Goal: Information Seeking & Learning: Compare options

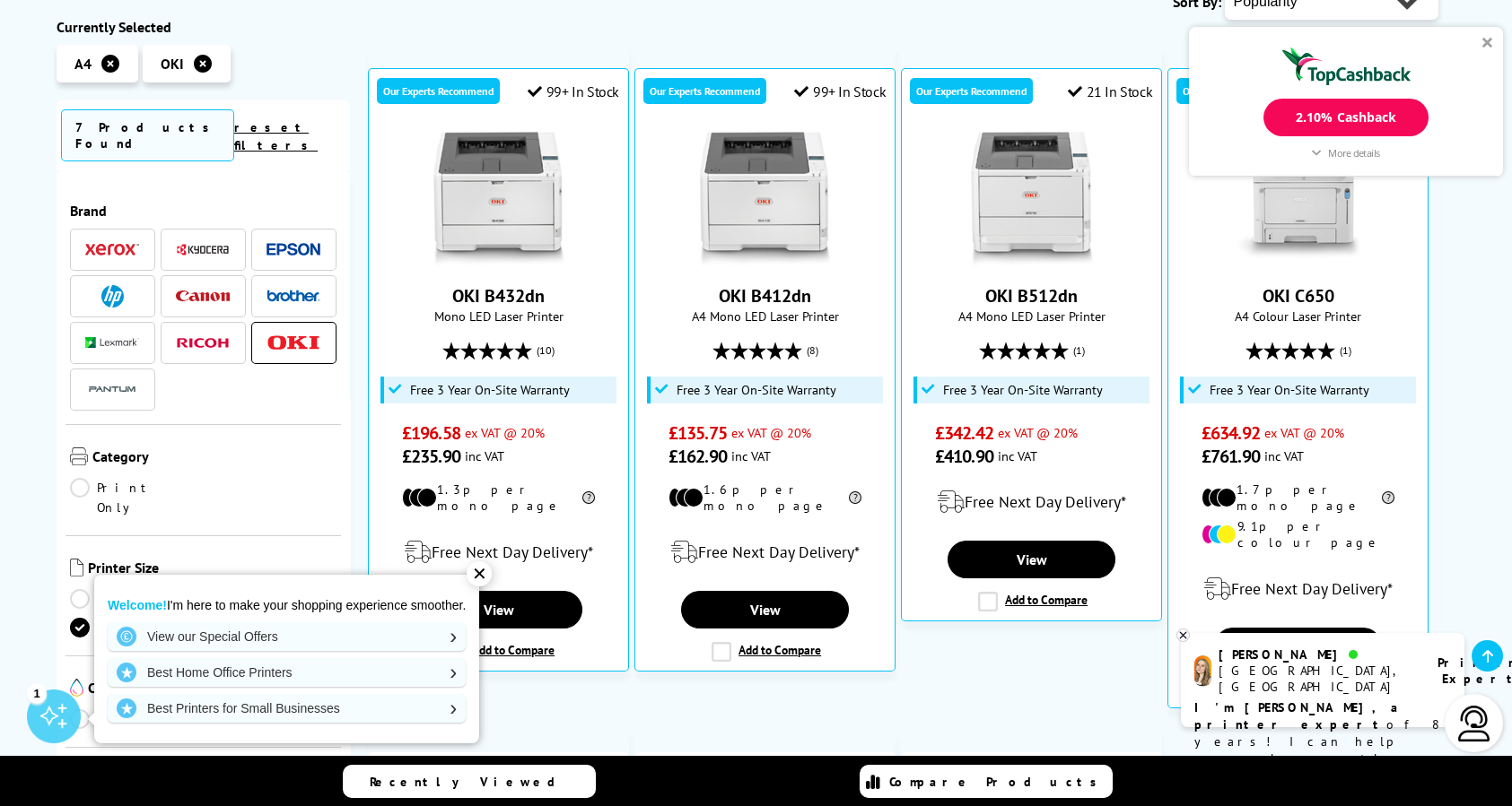
scroll to position [359, 0]
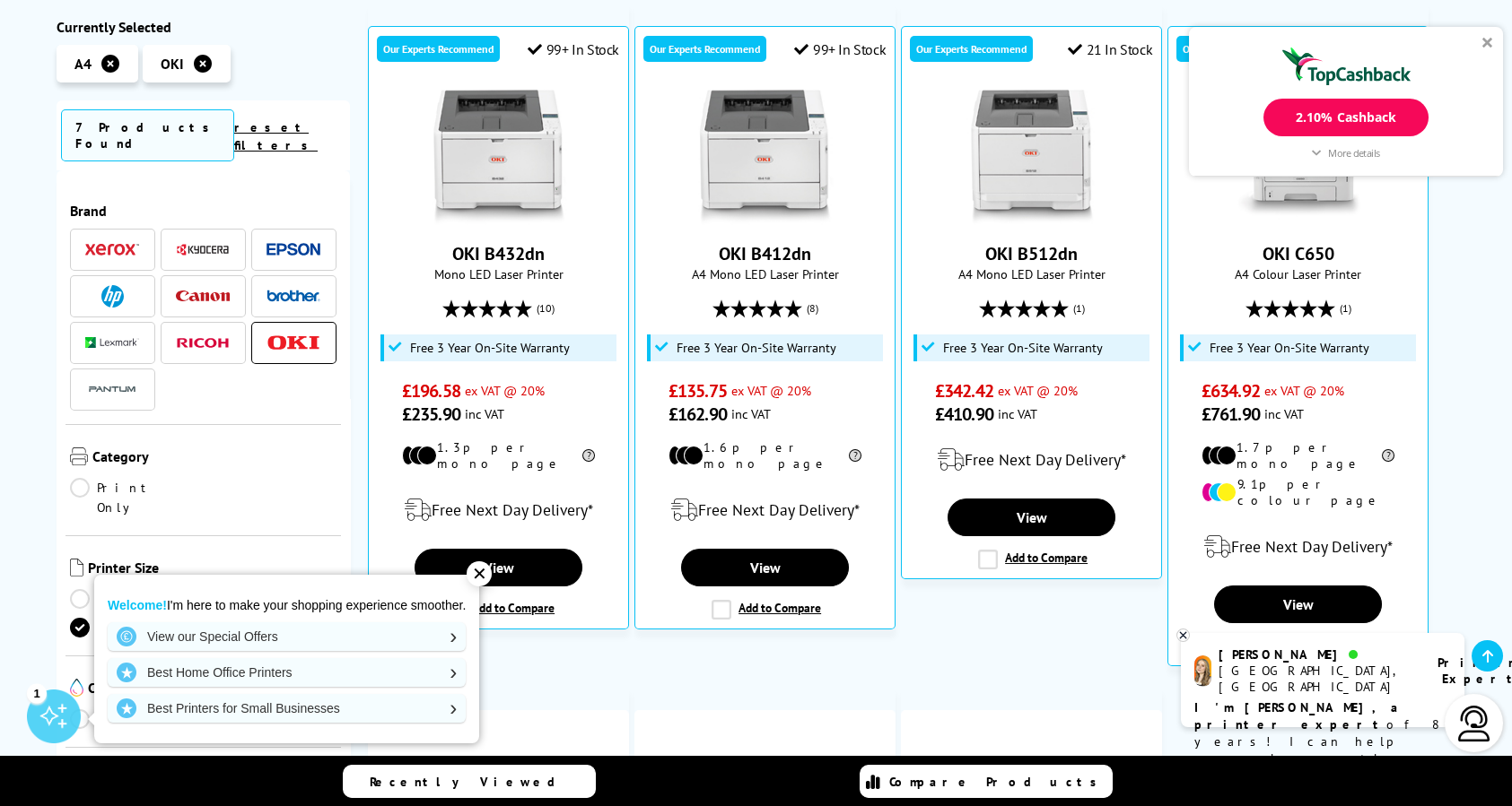
click at [479, 571] on div "✕" at bounding box center [478, 574] width 25 height 25
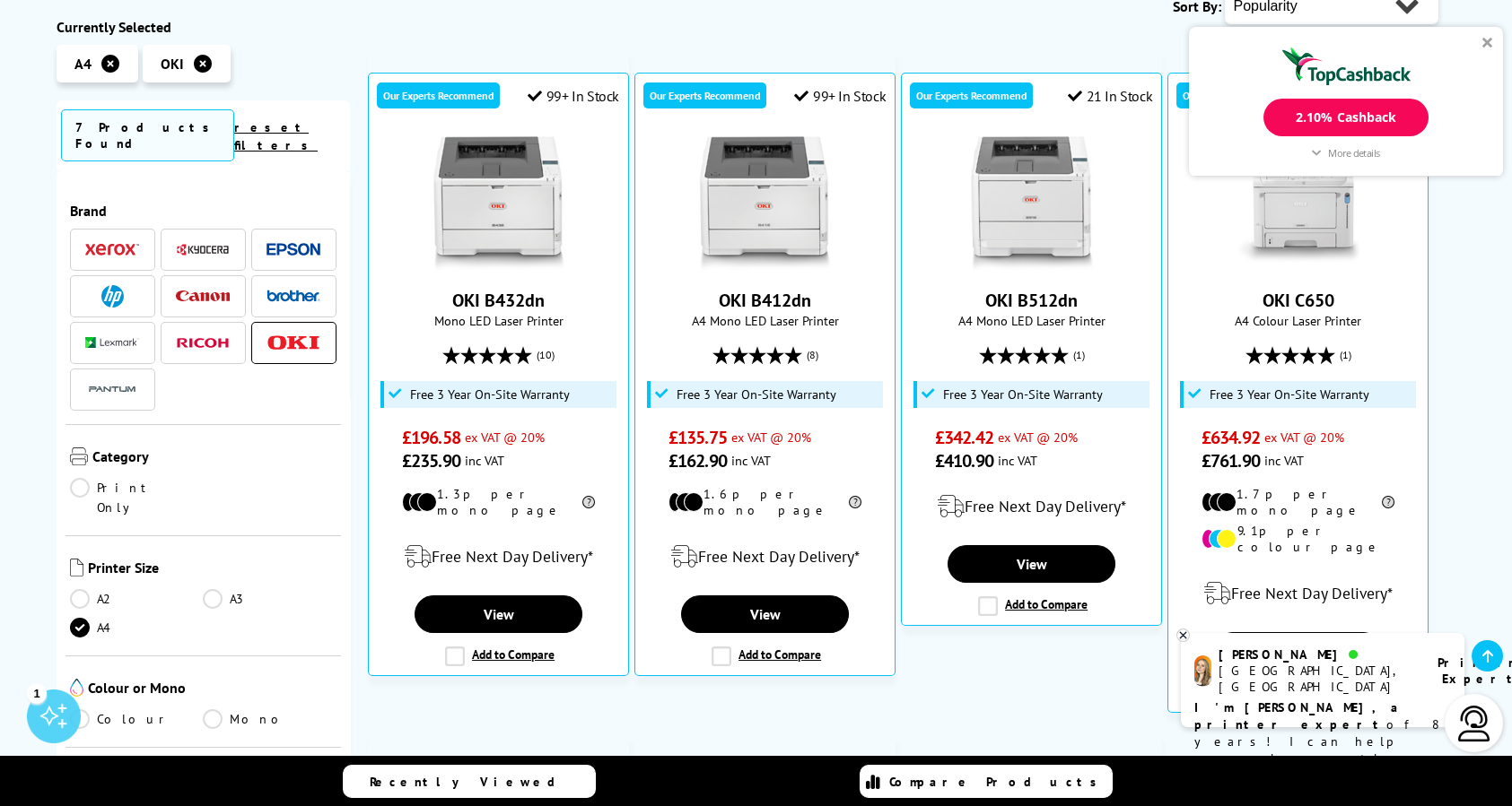
scroll to position [269, 0]
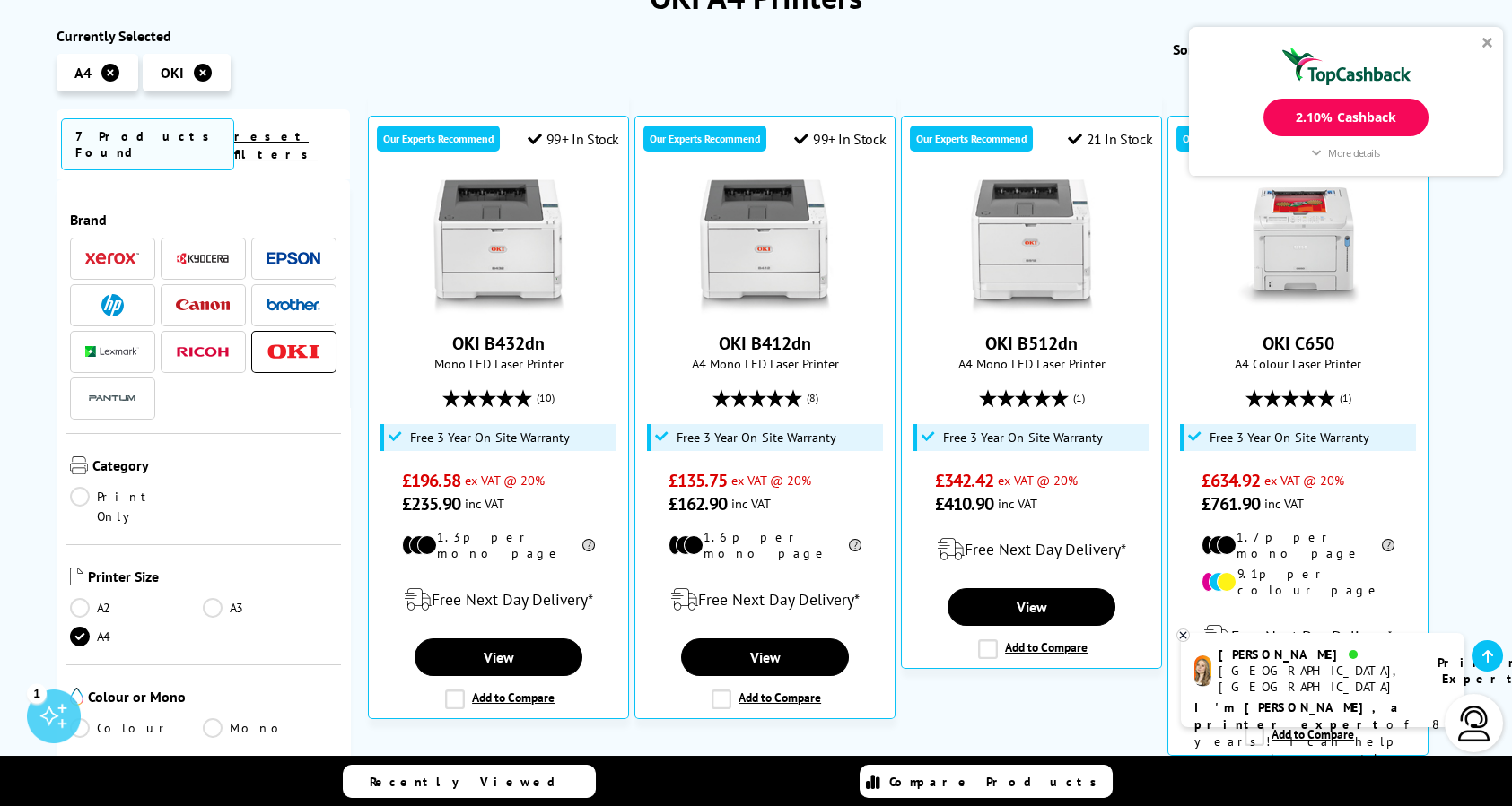
click at [1366, 115] on div "2.10% Cashback" at bounding box center [1344, 117] width 164 height 37
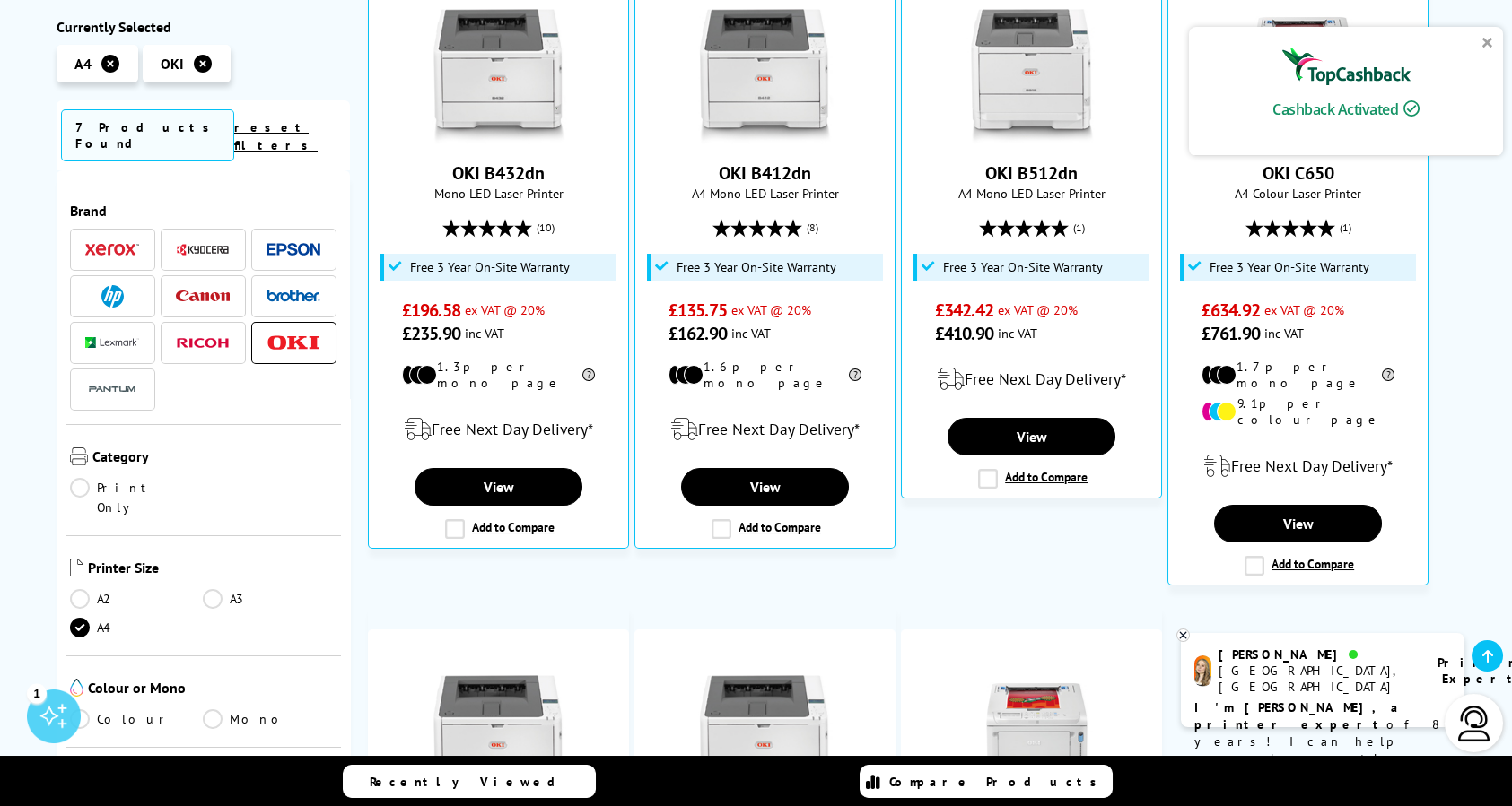
scroll to position [448, 0]
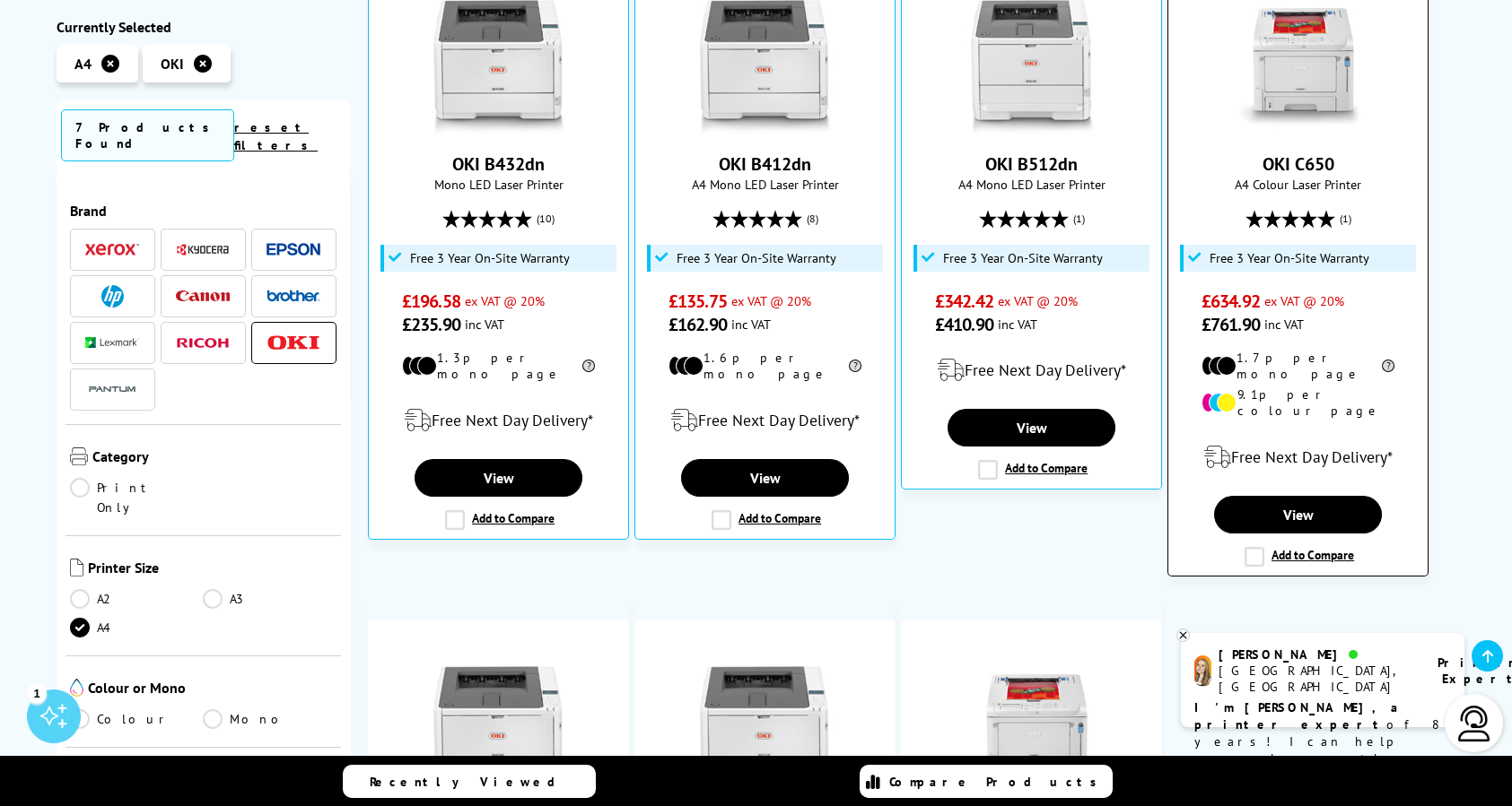
click at [1251, 548] on label "Add to Compare" at bounding box center [1299, 557] width 110 height 20
click at [0, 0] on input "Add to Compare" at bounding box center [0, 0] width 0 height 0
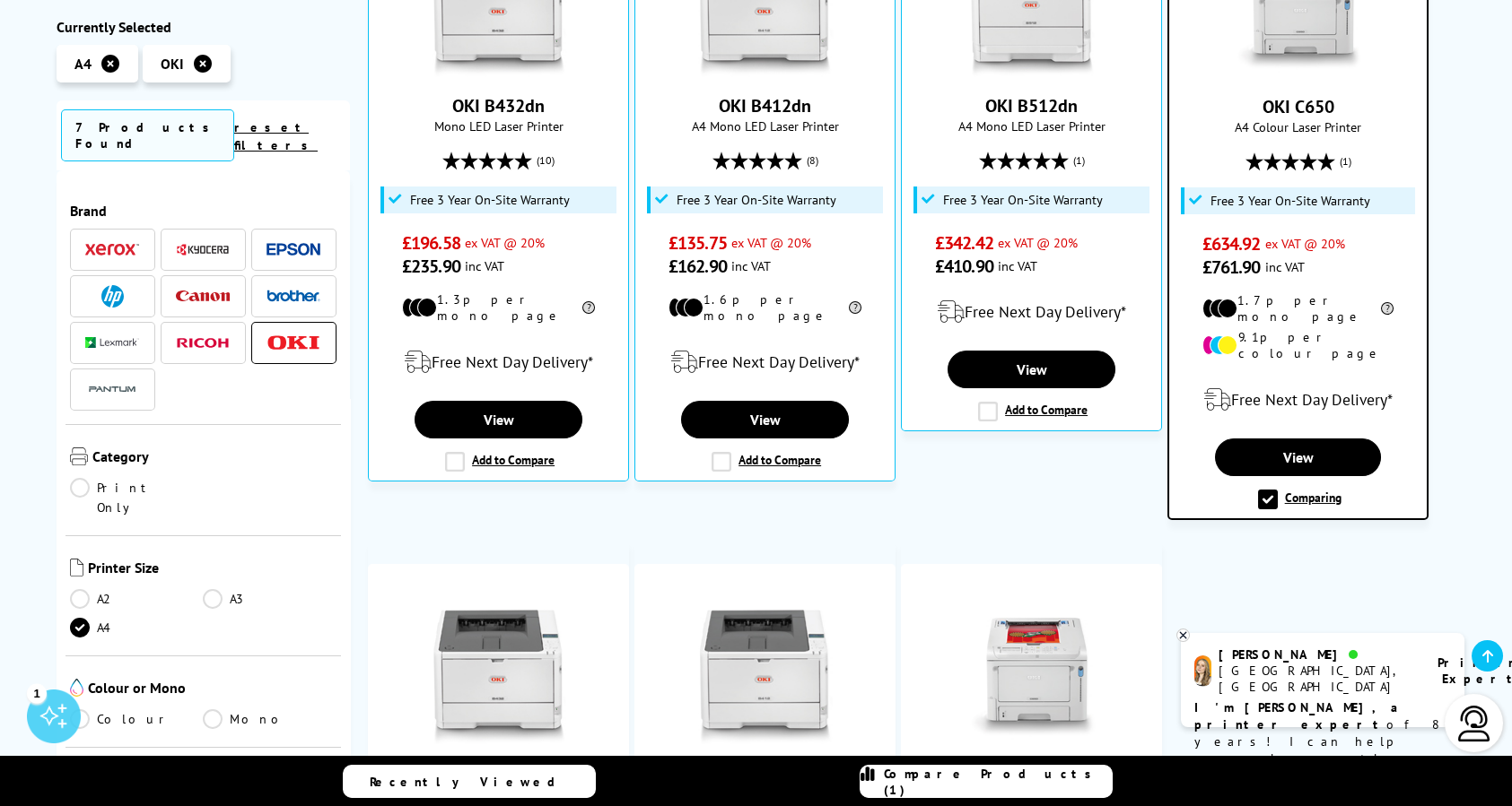
scroll to position [538, 0]
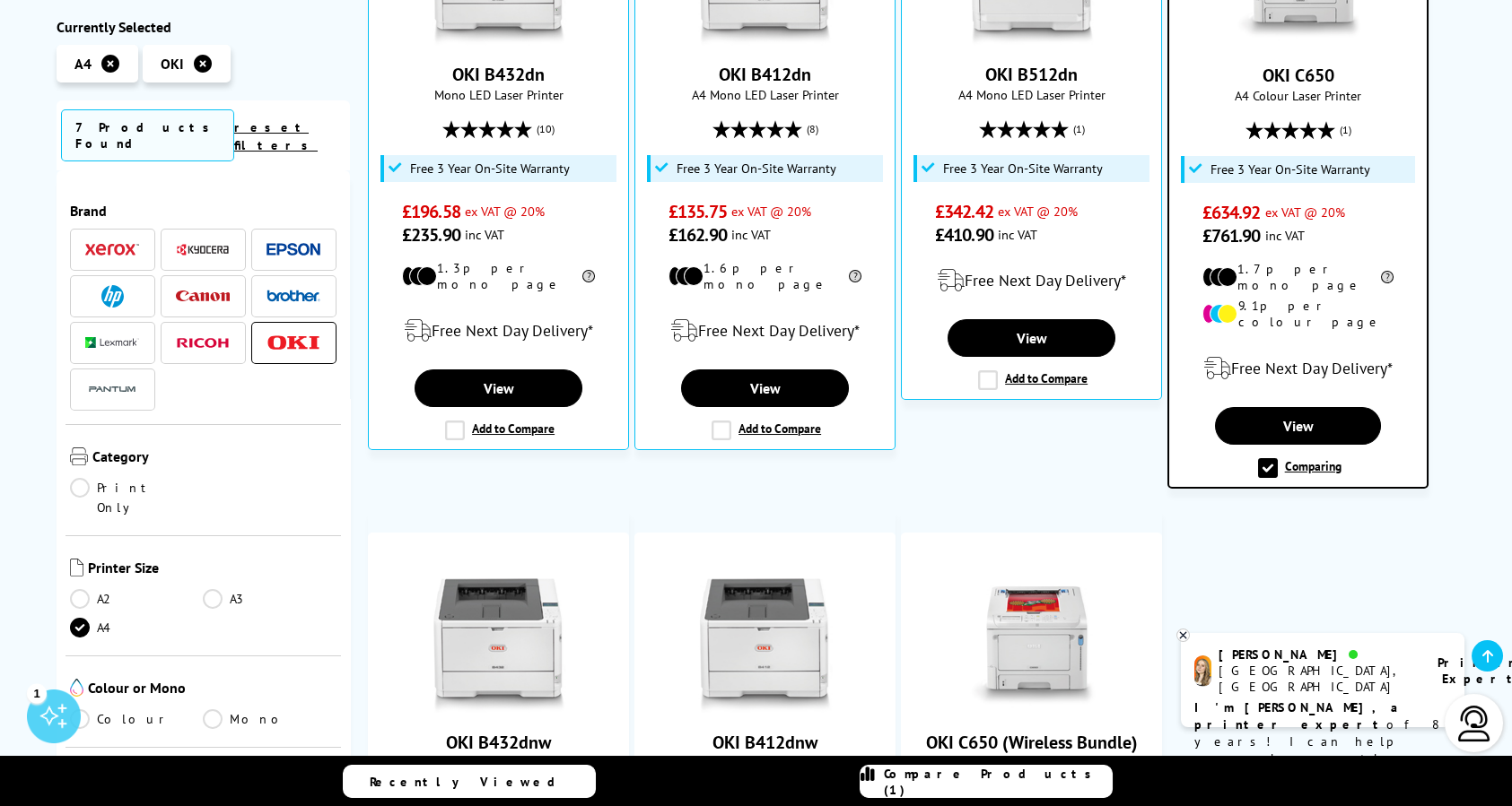
click at [79, 710] on link "Colour" at bounding box center [137, 719] width 134 height 20
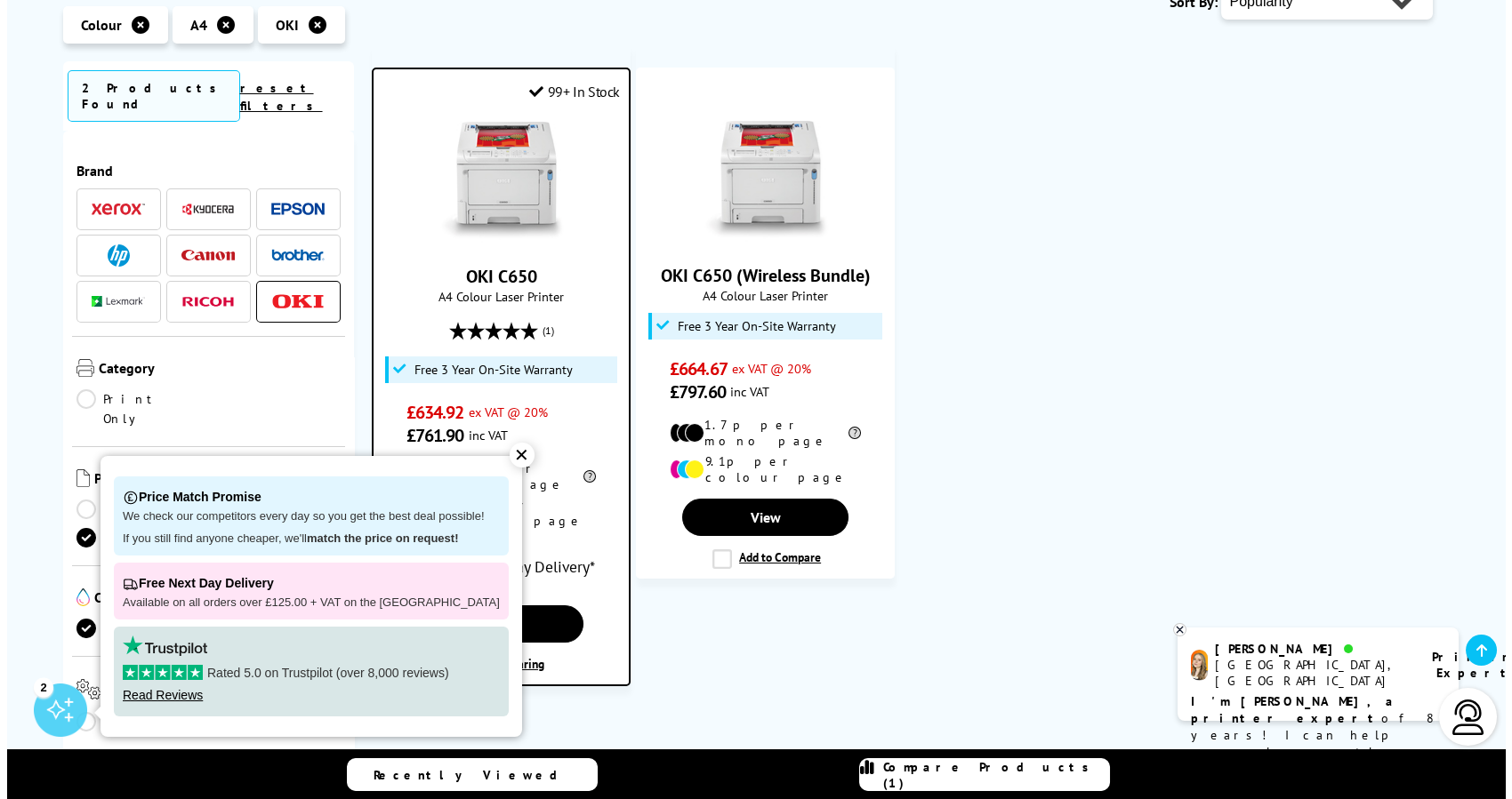
scroll to position [355, 0]
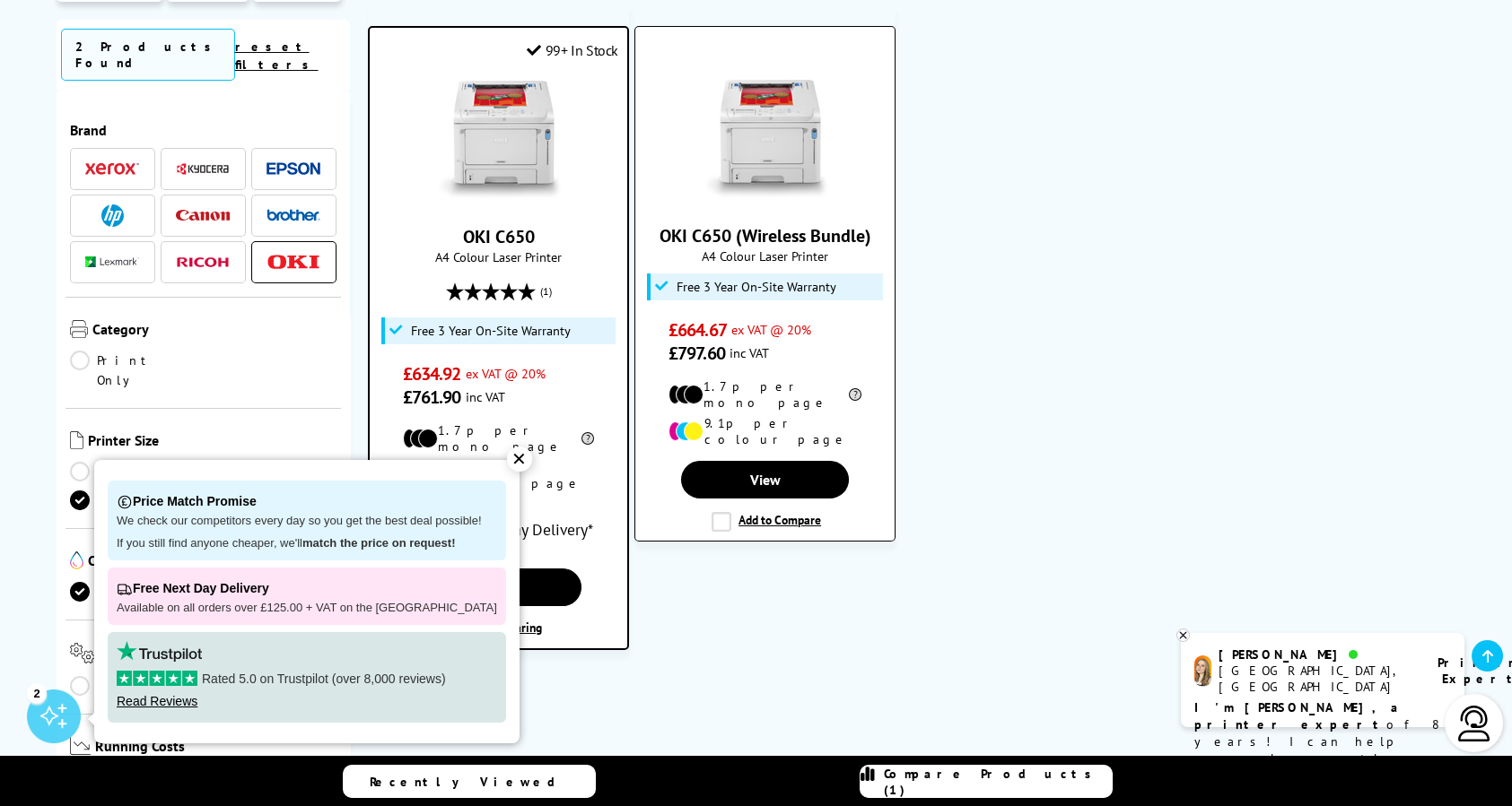
click at [718, 512] on label "Add to Compare" at bounding box center [766, 521] width 110 height 20
click at [0, 0] on input "Add to Compare" at bounding box center [0, 0] width 0 height 0
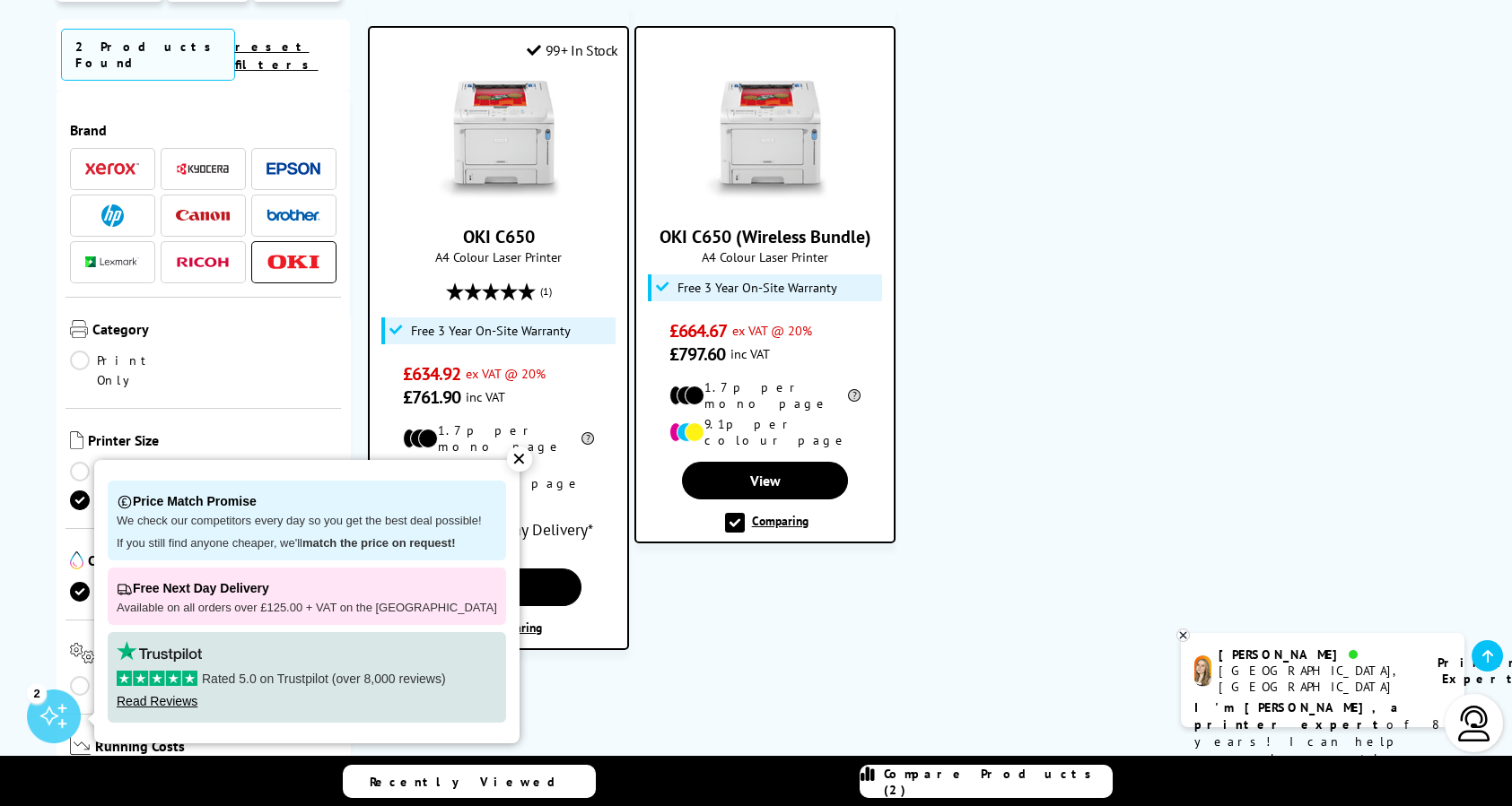
click at [506, 462] on div "✕" at bounding box center [519, 459] width 25 height 25
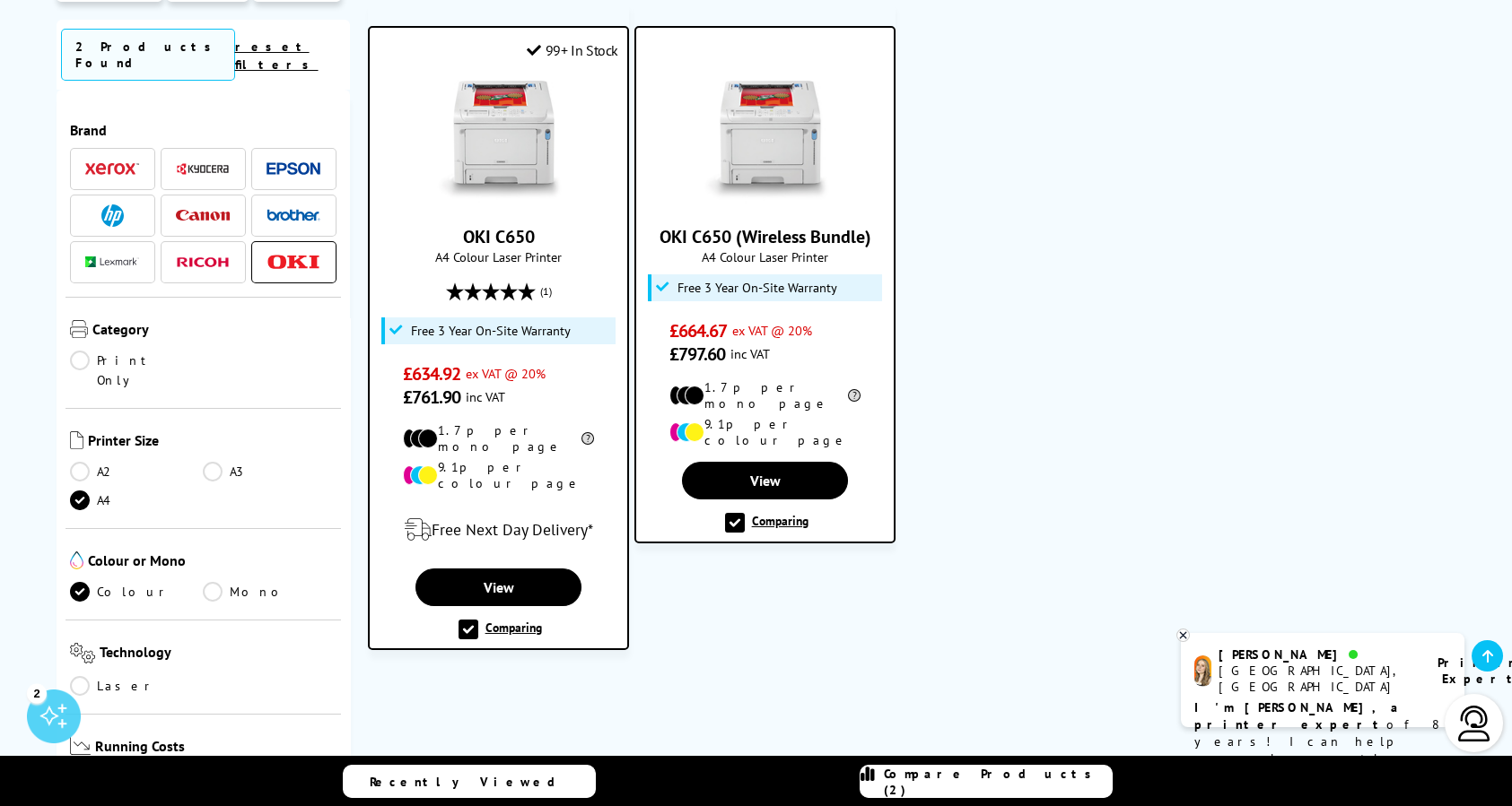
click at [1014, 782] on span "Compare Products (2)" at bounding box center [997, 782] width 228 height 32
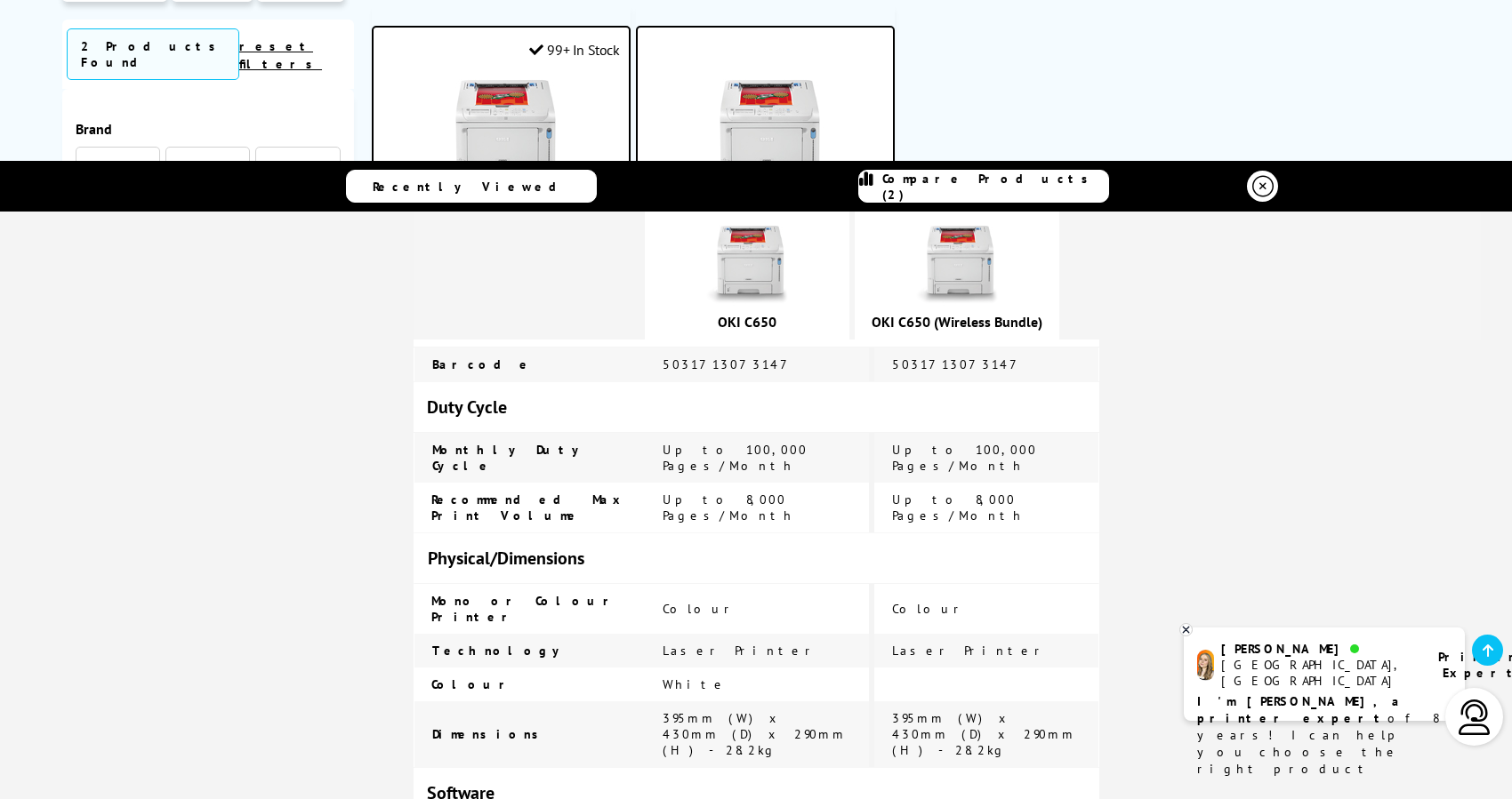
scroll to position [2442, 0]
